Goal: Task Accomplishment & Management: Complete application form

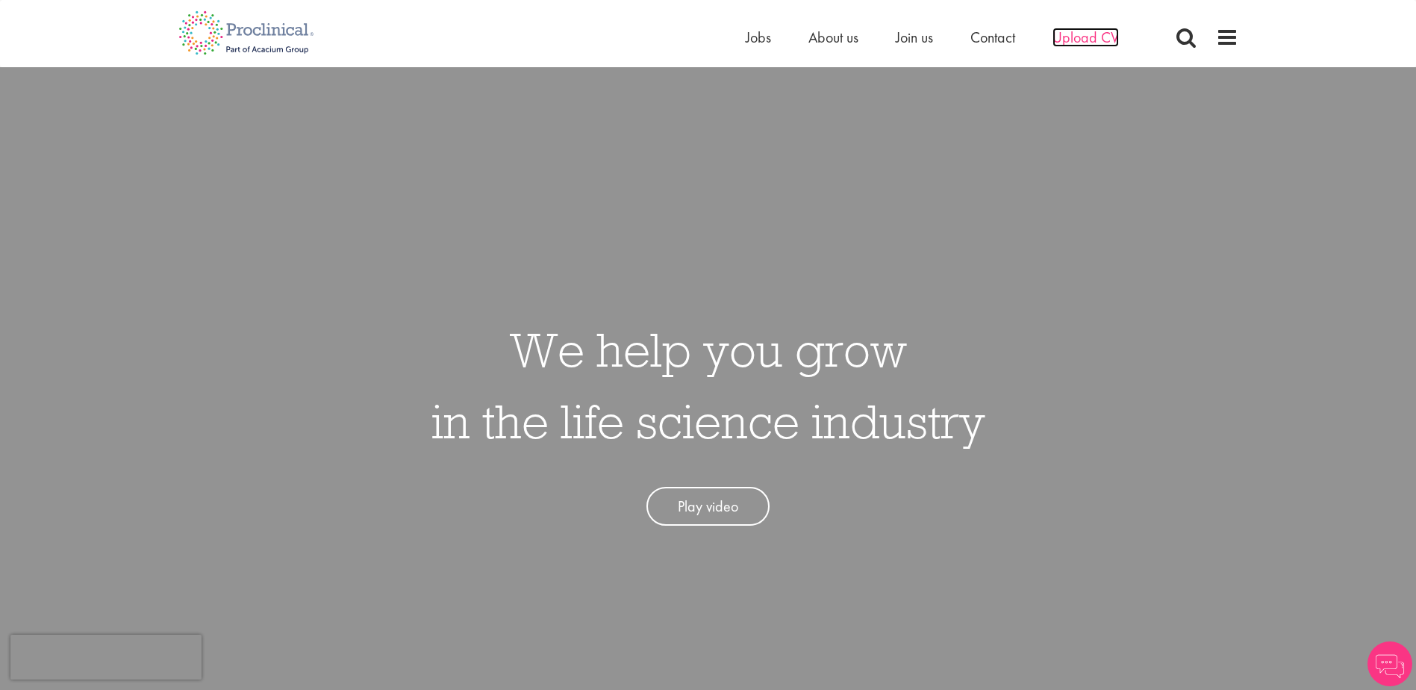
drag, startPoint x: 0, startPoint y: 0, endPoint x: 1079, endPoint y: 37, distance: 1079.6
click at [1079, 37] on span "Upload CV" at bounding box center [1085, 37] width 66 height 19
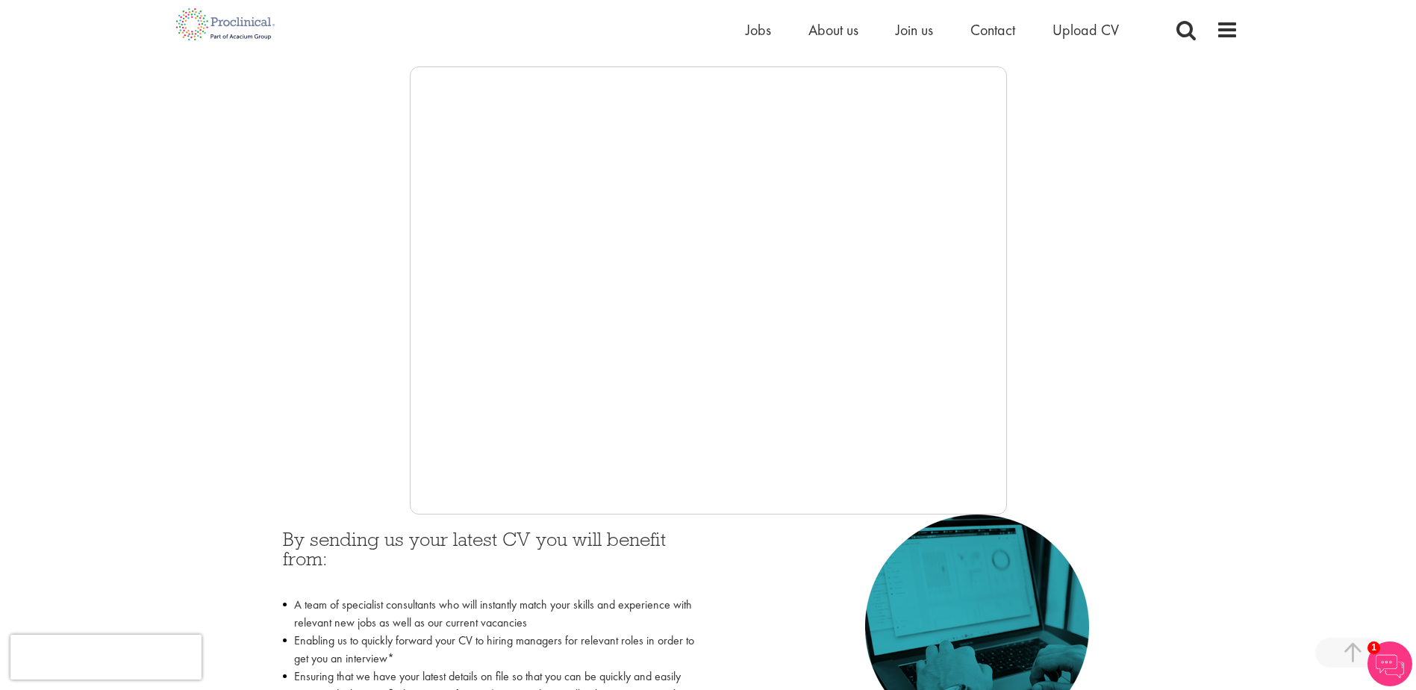
scroll to position [239, 0]
click at [1156, 373] on div at bounding box center [708, 291] width 1060 height 448
click at [1088, 28] on span "Upload CV" at bounding box center [1085, 29] width 66 height 19
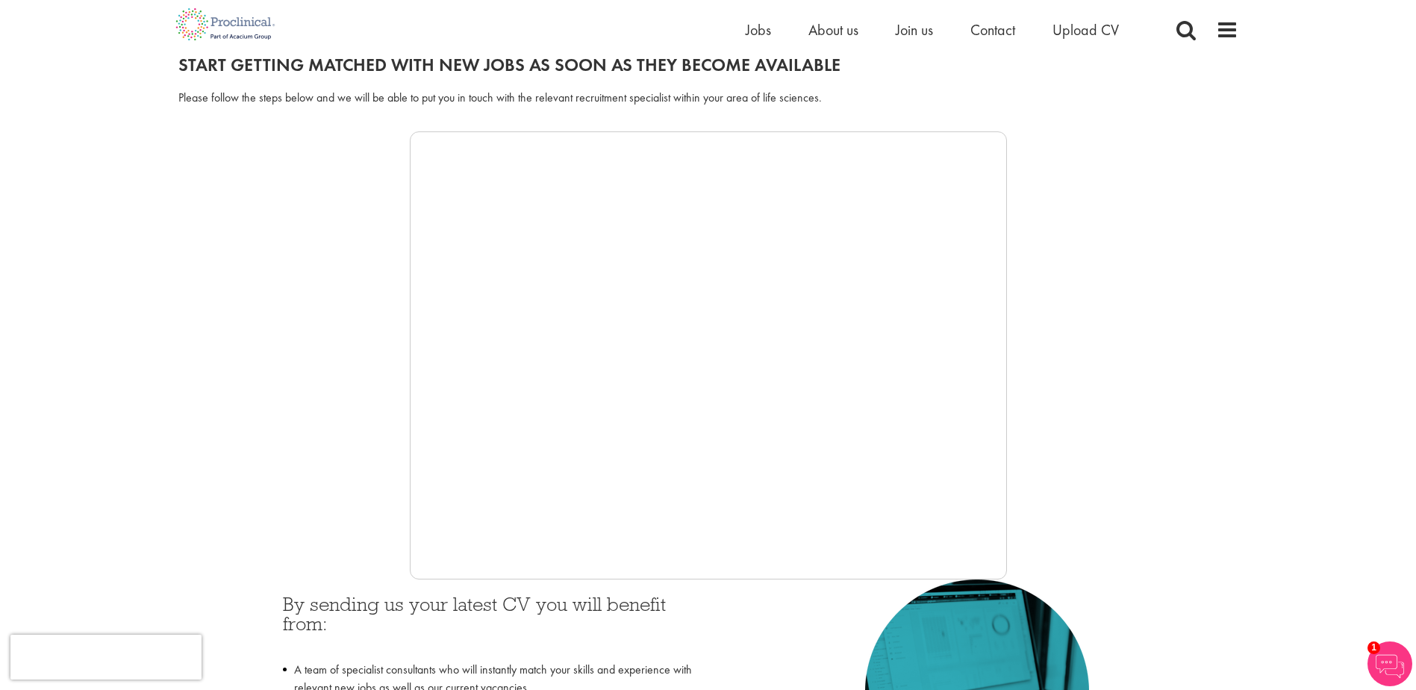
scroll to position [164, 0]
